Goal: Check status: Check status

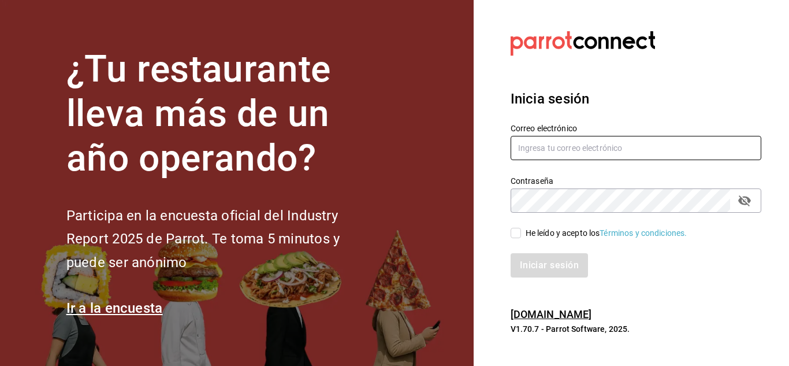
type input "[EMAIL_ADDRESS][PERSON_NAME][DOMAIN_NAME]"
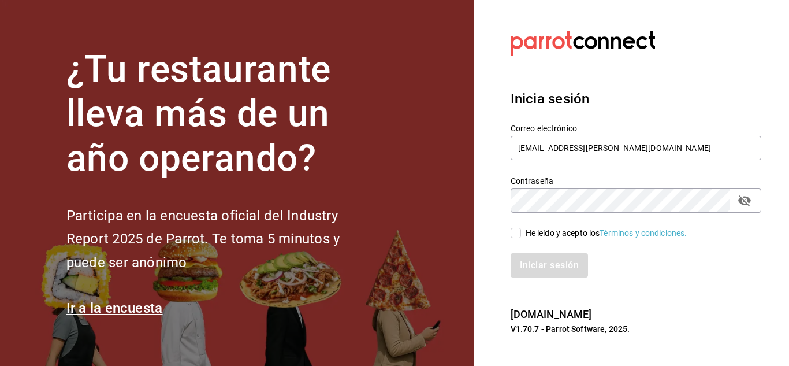
click at [511, 235] on input "He leído y acepto los Términos y condiciones." at bounding box center [515, 233] width 10 height 10
checkbox input "true"
click at [563, 267] on button "Iniciar sesión" at bounding box center [549, 265] width 79 height 24
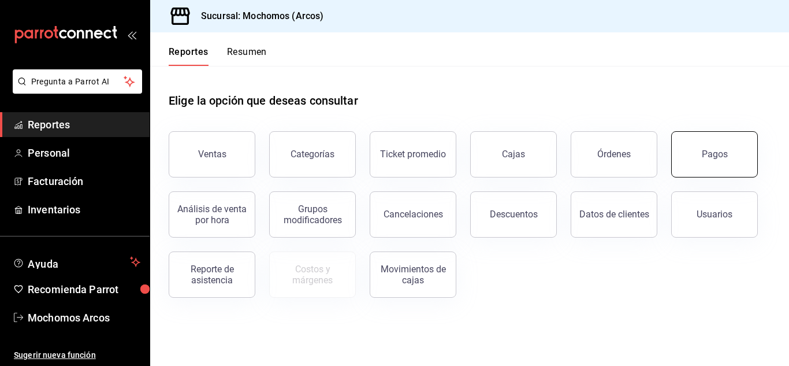
click at [715, 143] on button "Pagos" at bounding box center [714, 154] width 87 height 46
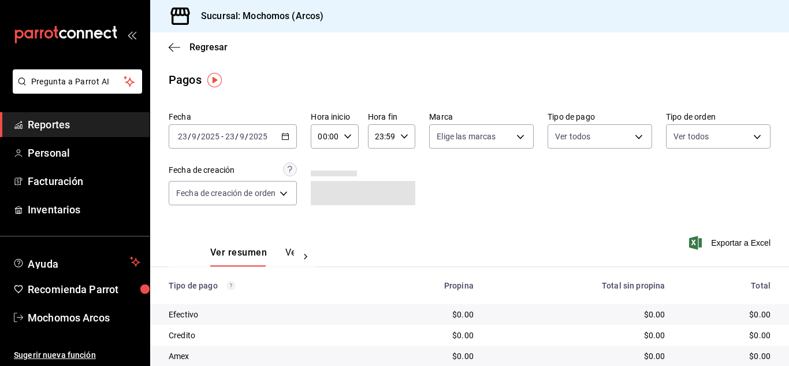
click at [355, 134] on div "00:00 Hora inicio" at bounding box center [334, 136] width 47 height 24
click at [322, 207] on button "10" at bounding box center [324, 211] width 18 height 23
type input "10:00"
click at [319, 217] on button "10" at bounding box center [324, 211] width 18 height 23
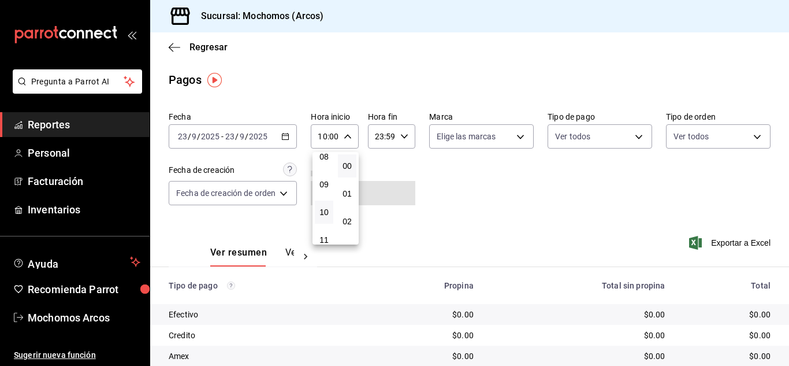
click at [433, 229] on div at bounding box center [394, 183] width 789 height 366
